Goal: Task Accomplishment & Management: Complete application form

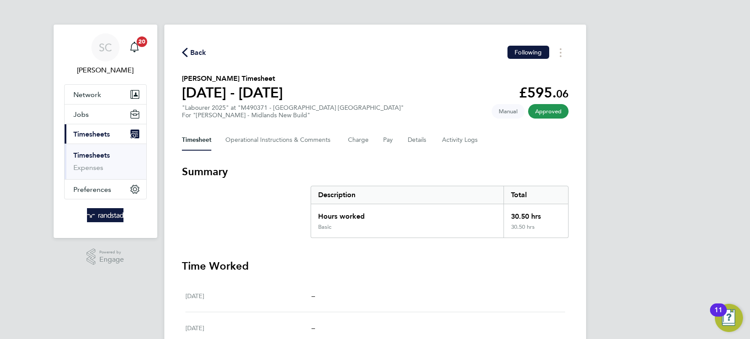
click at [206, 51] on div "Back Following" at bounding box center [375, 53] width 386 height 14
click at [198, 52] on span "Back" at bounding box center [198, 52] width 16 height 11
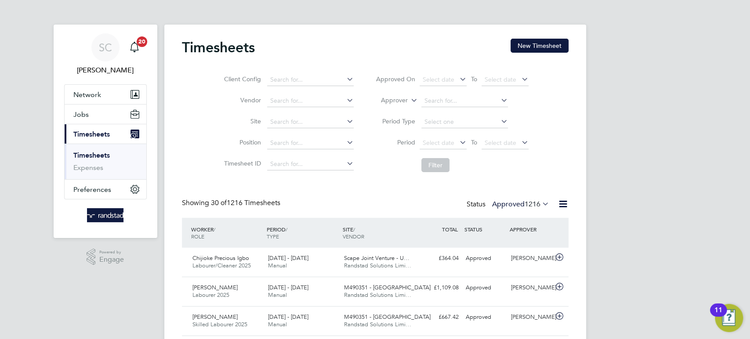
click at [92, 155] on link "Timesheets" at bounding box center [91, 155] width 36 height 8
click at [536, 43] on button "New Timesheet" at bounding box center [539, 46] width 58 height 14
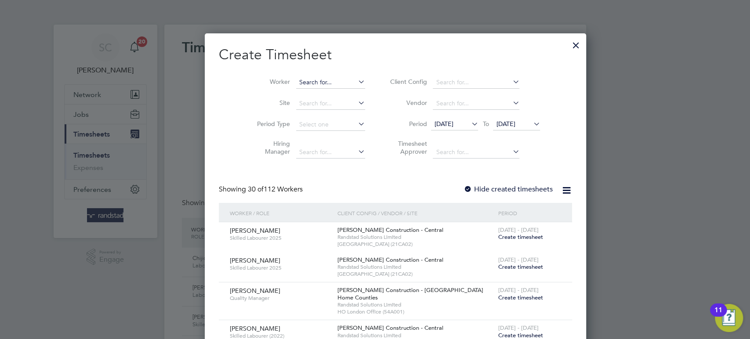
scroll to position [1693, 340]
click at [296, 80] on input at bounding box center [330, 82] width 69 height 12
click at [288, 89] on li "[PERSON_NAME]" at bounding box center [318, 94] width 87 height 12
type input "[PERSON_NAME]"
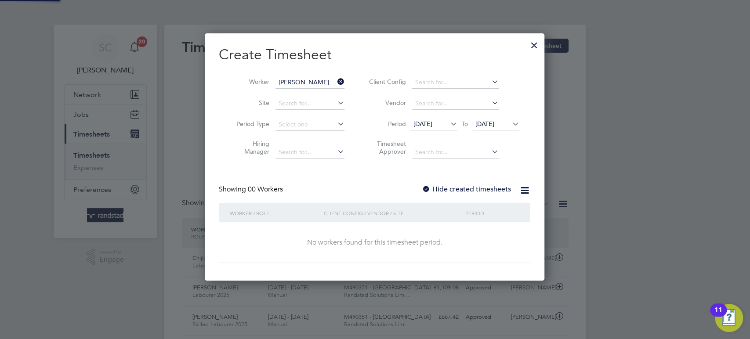
scroll to position [247, 340]
click at [426, 189] on div at bounding box center [426, 189] width 9 height 9
click at [494, 123] on span "[DATE]" at bounding box center [484, 124] width 19 height 8
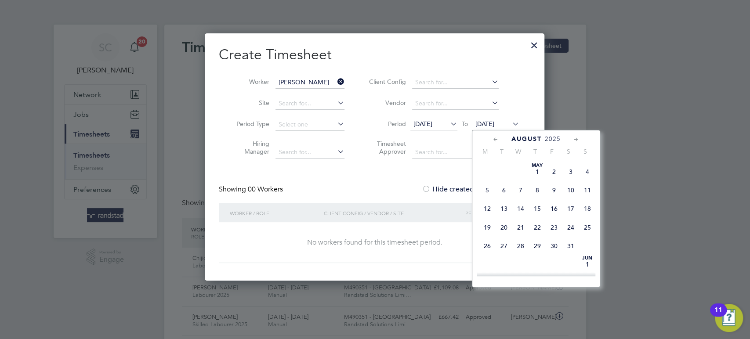
scroll to position [347, 0]
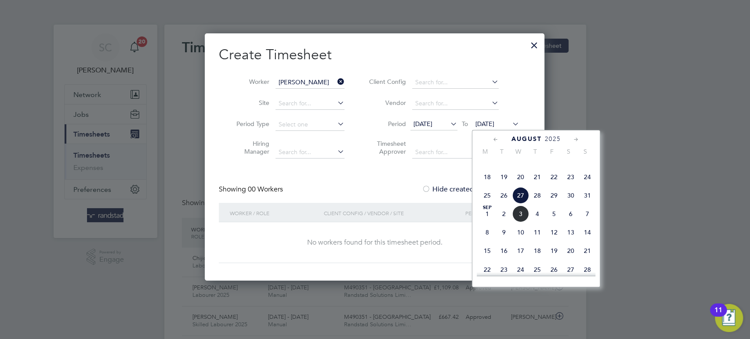
click at [572, 204] on span "30" at bounding box center [570, 195] width 17 height 17
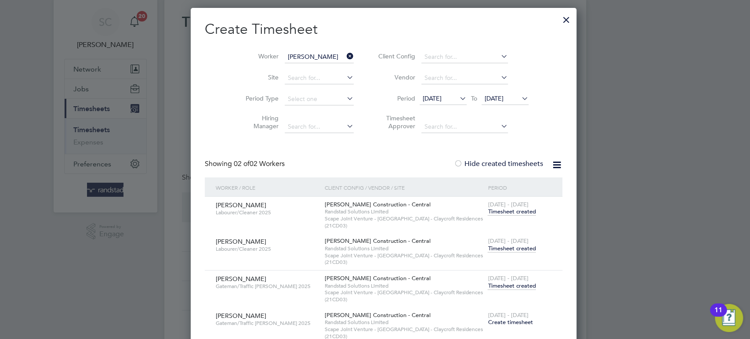
scroll to position [36, 0]
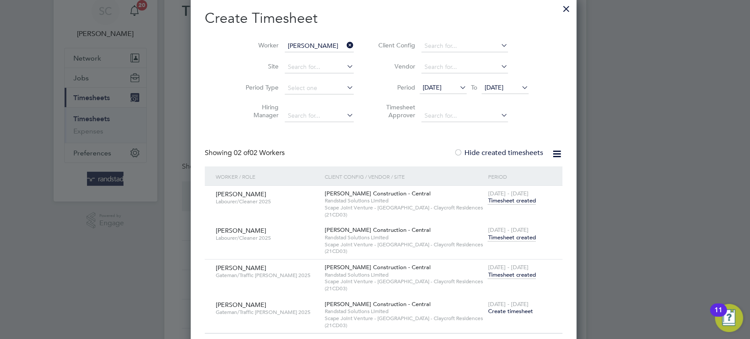
click at [504, 235] on span "Timesheet created" at bounding box center [511, 238] width 48 height 8
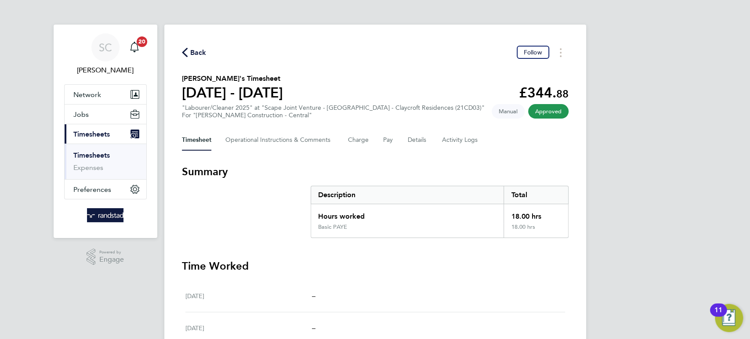
click at [196, 51] on span "Back" at bounding box center [198, 52] width 16 height 11
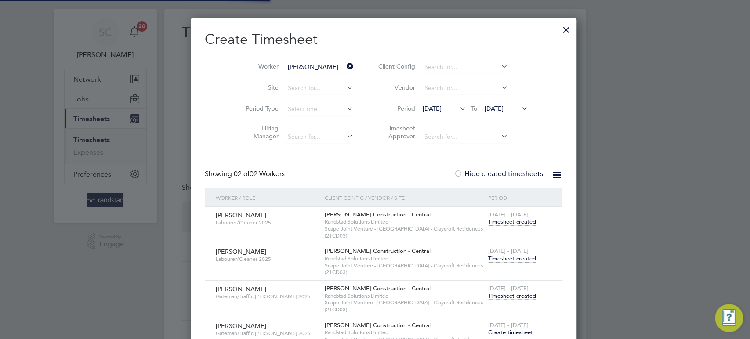
scroll to position [22, 76]
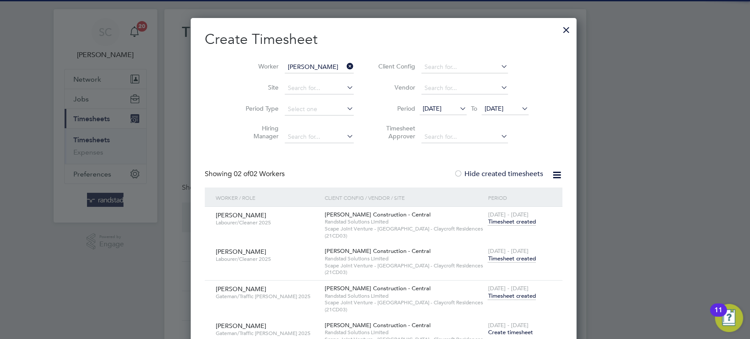
click at [487, 296] on span "Timesheet created" at bounding box center [511, 296] width 48 height 8
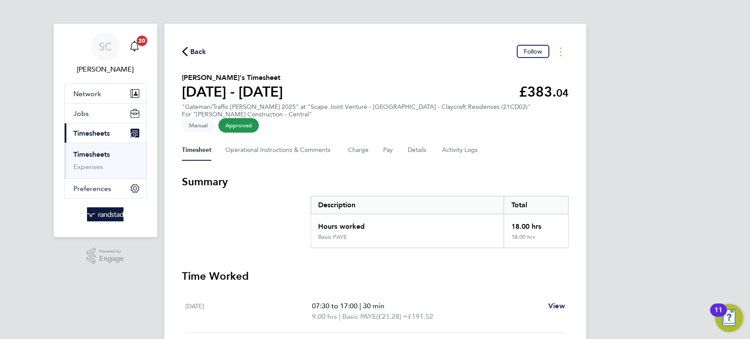
click at [191, 47] on span "Back" at bounding box center [198, 52] width 16 height 11
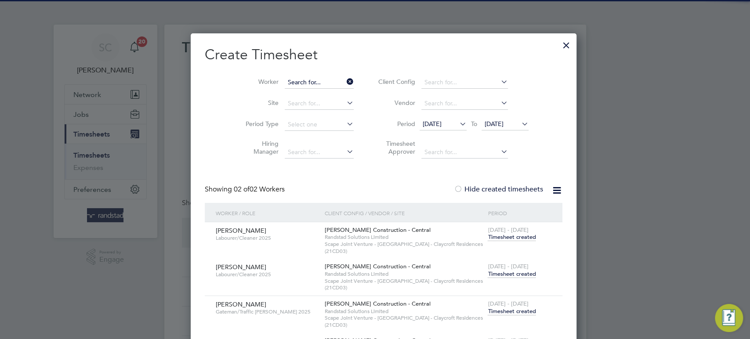
click at [299, 82] on input at bounding box center [319, 82] width 69 height 12
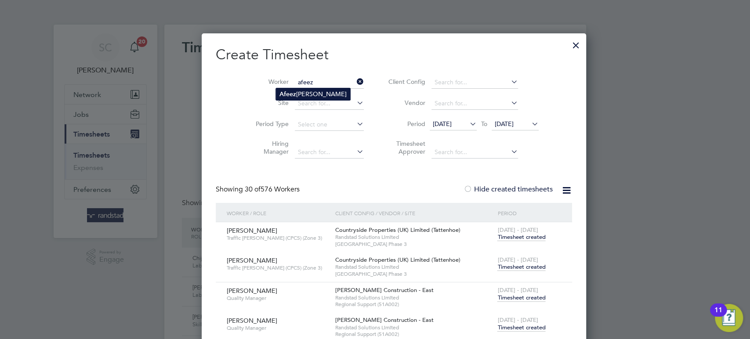
click at [294, 93] on b "Afeez" at bounding box center [287, 93] width 17 height 7
type input "[PERSON_NAME] [PERSON_NAME]"
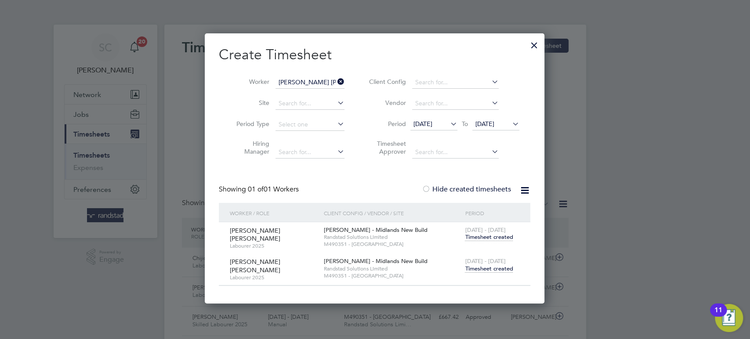
click at [484, 269] on span "Timesheet created" at bounding box center [489, 269] width 48 height 8
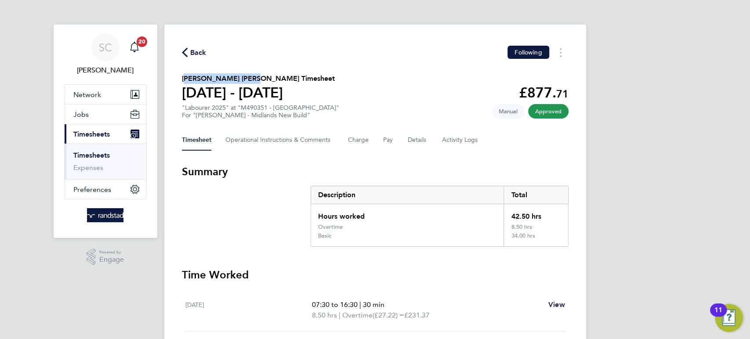
drag, startPoint x: 182, startPoint y: 79, endPoint x: 242, endPoint y: 80, distance: 59.3
click at [242, 80] on h2 "[PERSON_NAME] [PERSON_NAME] Timesheet" at bounding box center [258, 78] width 153 height 11
copy h2 "[PERSON_NAME] [PERSON_NAME]"
